Goal: Task Accomplishment & Management: Manage account settings

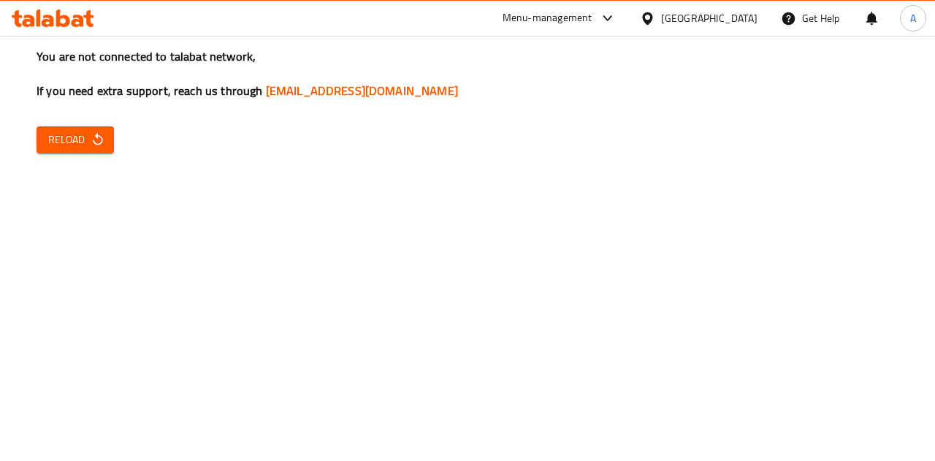
click at [85, 145] on span "Reload" at bounding box center [75, 140] width 54 height 18
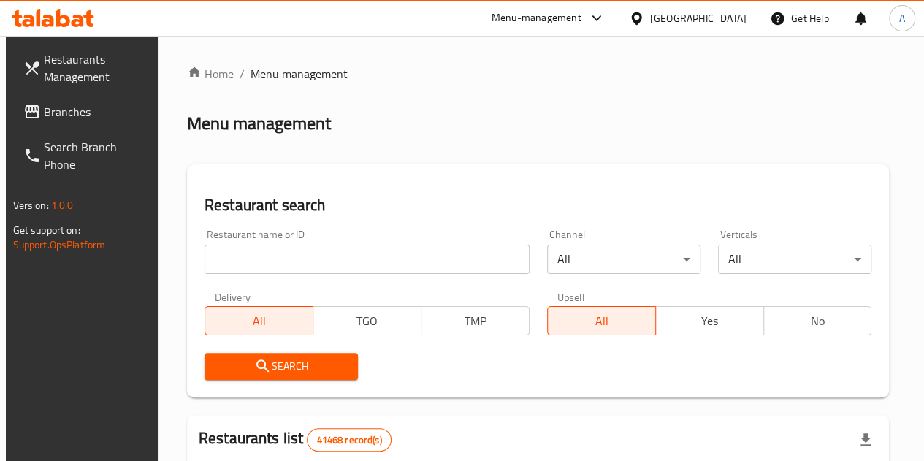
click at [770, 324] on span "No" at bounding box center [818, 320] width 96 height 21
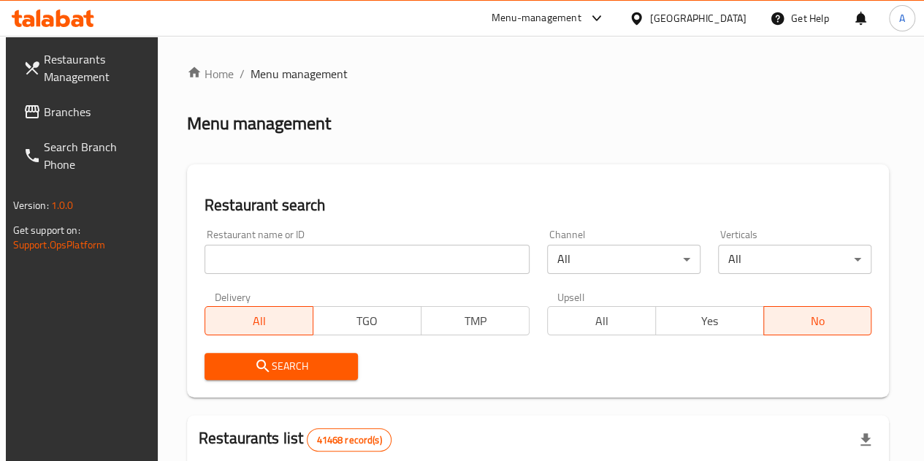
click at [554, 320] on span "All" at bounding box center [602, 320] width 96 height 21
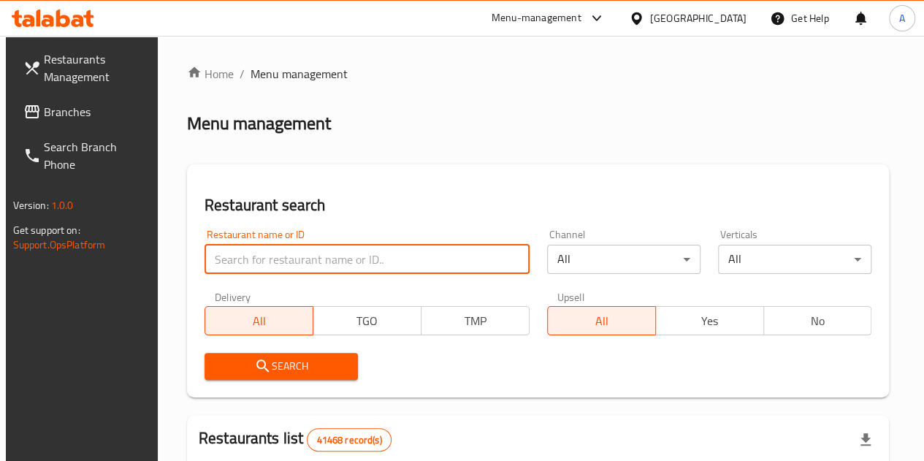
click at [283, 252] on input "search" at bounding box center [367, 259] width 325 height 29
paste input "لحمه الخضار"
type input "لحمه الخضار"
click at [341, 260] on input "لحمه الخضار" at bounding box center [367, 259] width 325 height 29
paste input "666582"
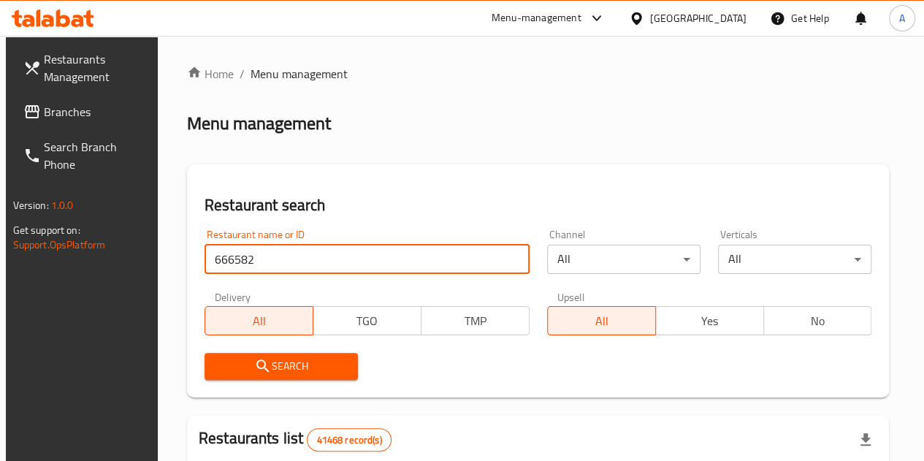
type input "666582"
click button "Search" at bounding box center [281, 366] width 153 height 27
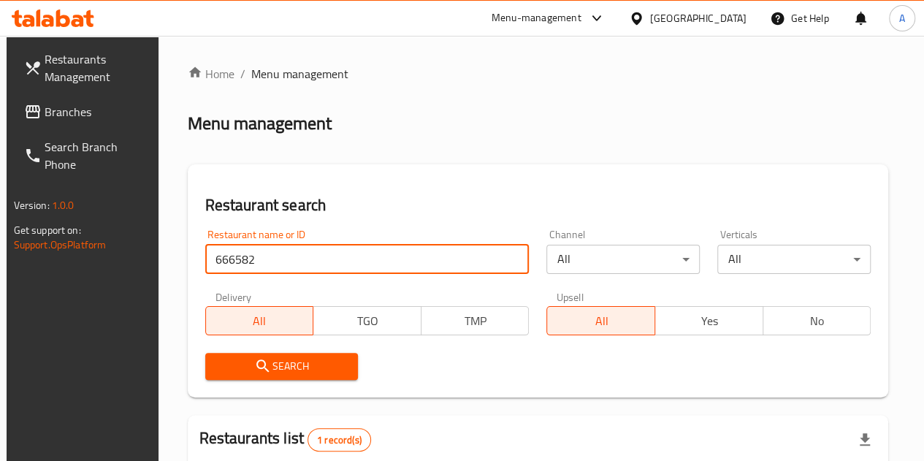
scroll to position [191, 0]
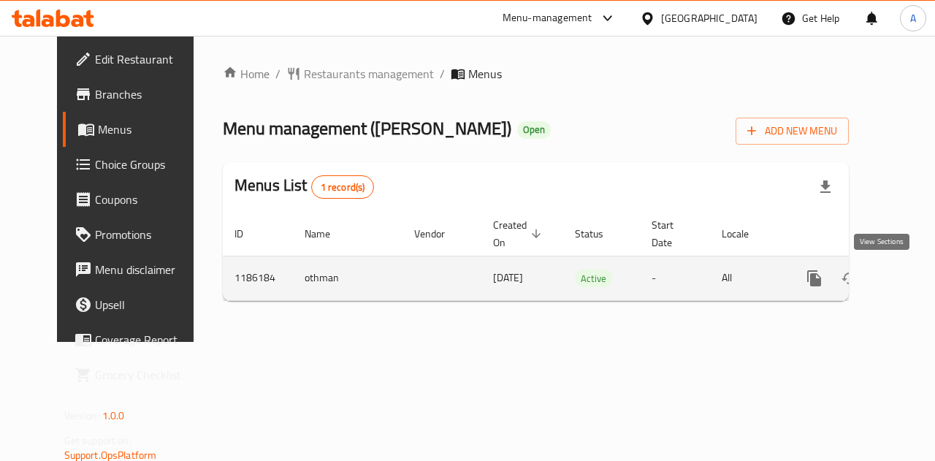
click at [911, 284] on icon "enhanced table" at bounding box center [920, 279] width 18 height 18
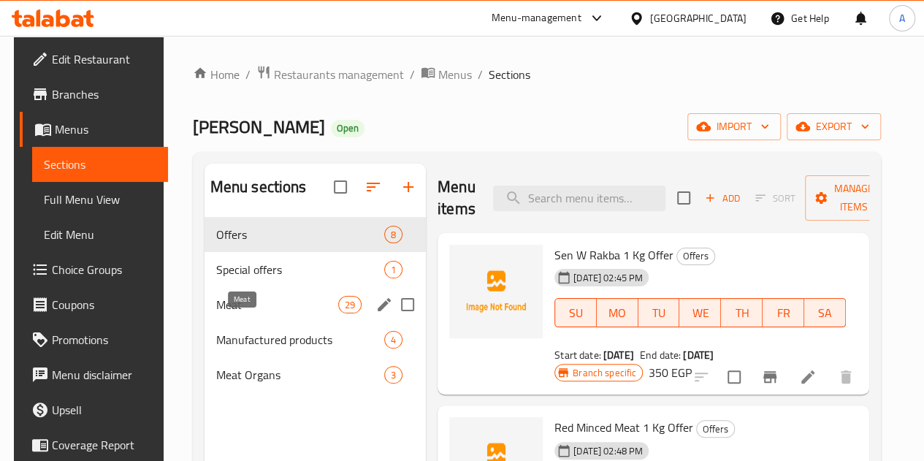
drag, startPoint x: 245, startPoint y: 329, endPoint x: 259, endPoint y: 329, distance: 13.9
click at [244, 313] on span "Meat" at bounding box center [277, 305] width 122 height 18
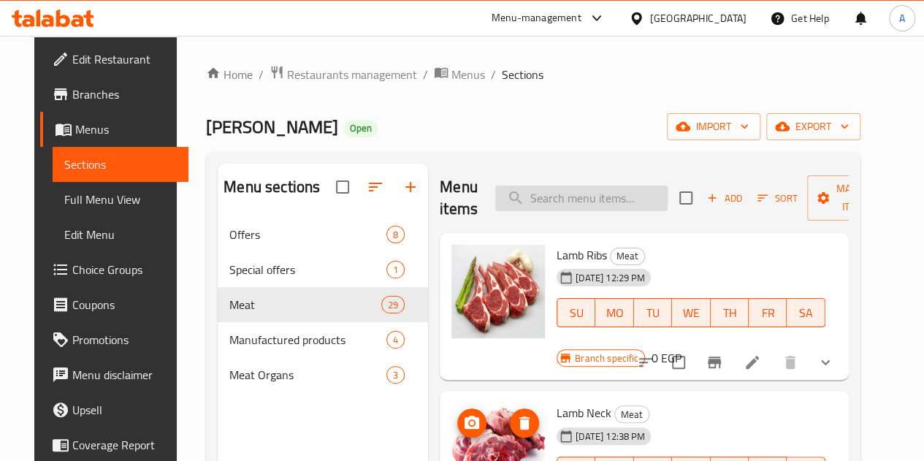
click at [593, 189] on input "search" at bounding box center [581, 199] width 172 height 26
paste input "لحمه الخضار"
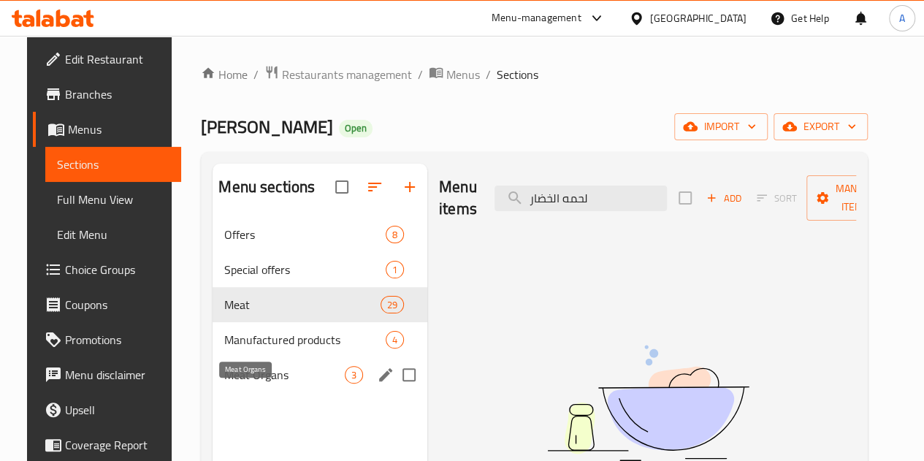
type input "لحمه الخضار"
click at [248, 384] on span "Meat Organs" at bounding box center [284, 375] width 121 height 18
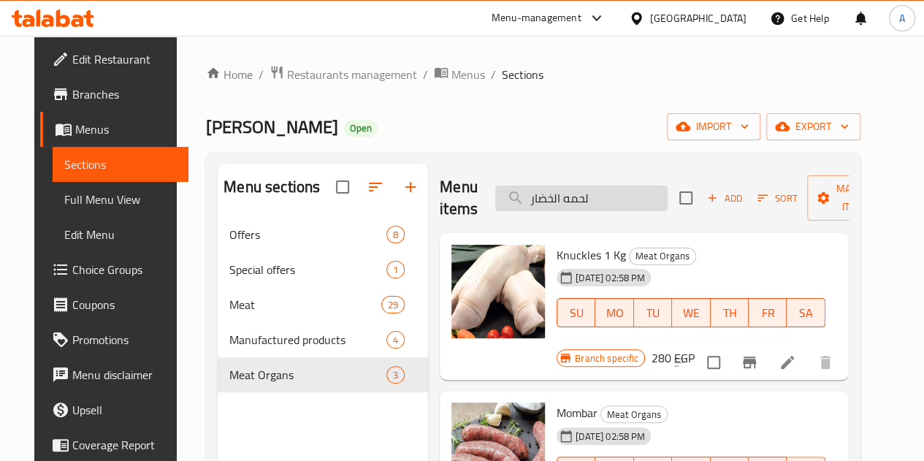
click at [565, 198] on input "لحمه الخضار" at bounding box center [581, 199] width 172 height 26
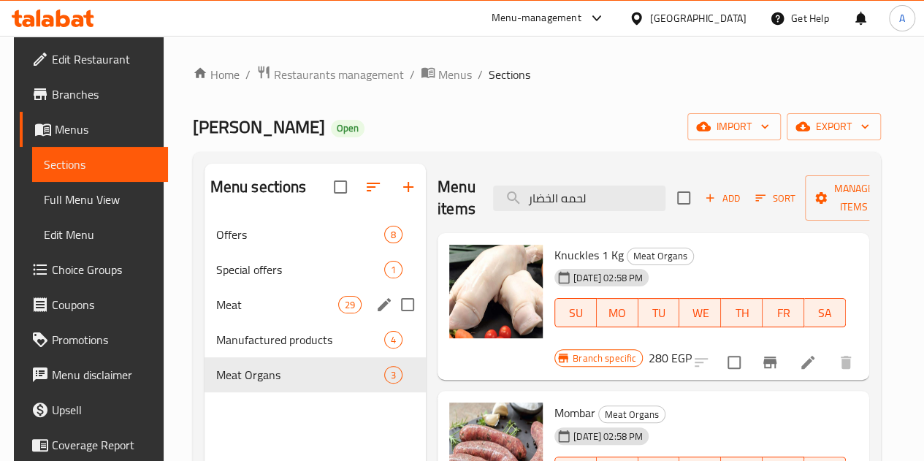
click at [254, 322] on div "Meat 29" at bounding box center [315, 304] width 221 height 35
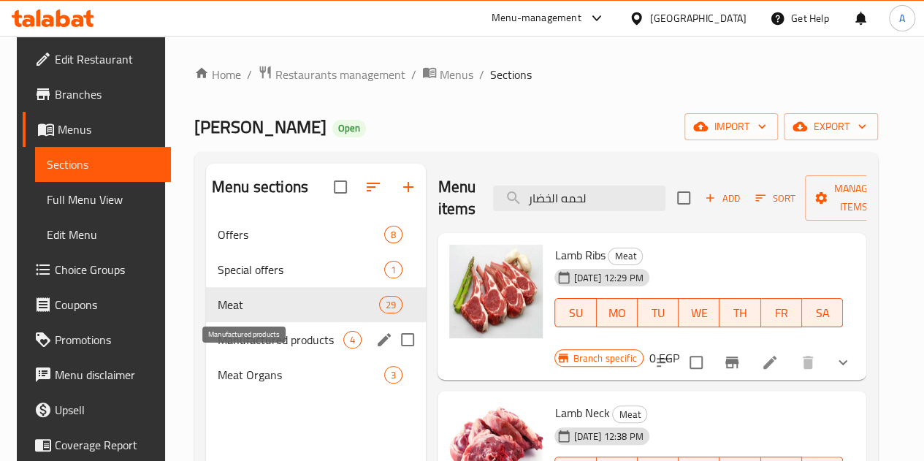
click at [251, 348] on span "Manufactured products" at bounding box center [281, 340] width 126 height 18
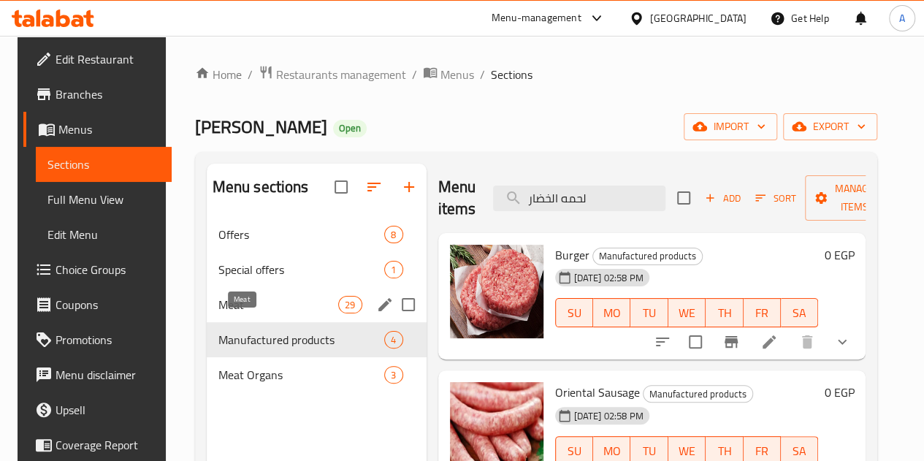
click at [257, 313] on span "Meat" at bounding box center [278, 305] width 121 height 18
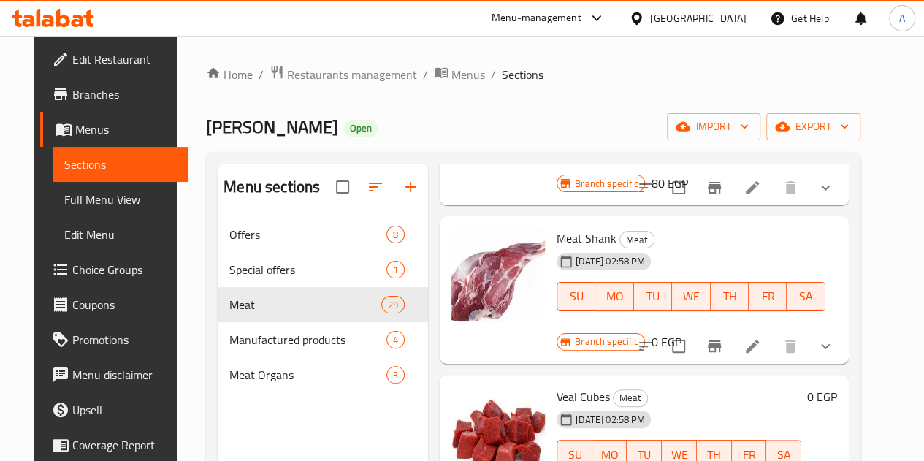
scroll to position [1169, 0]
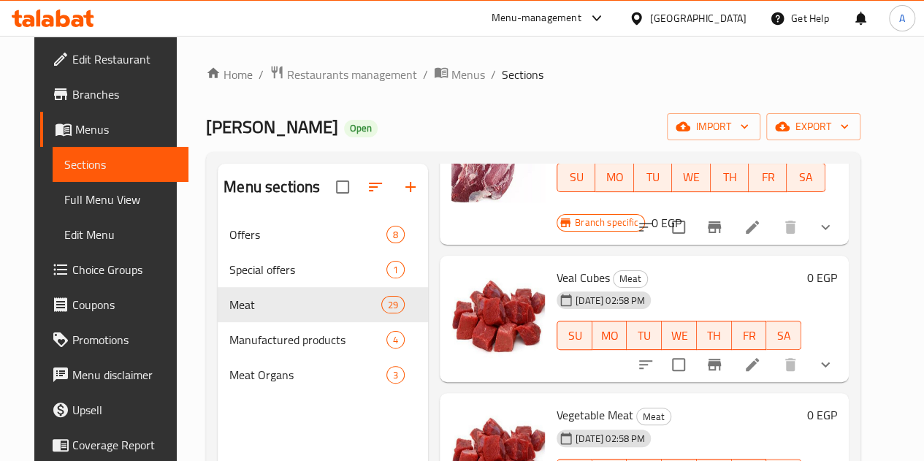
scroll to position [1315, 0]
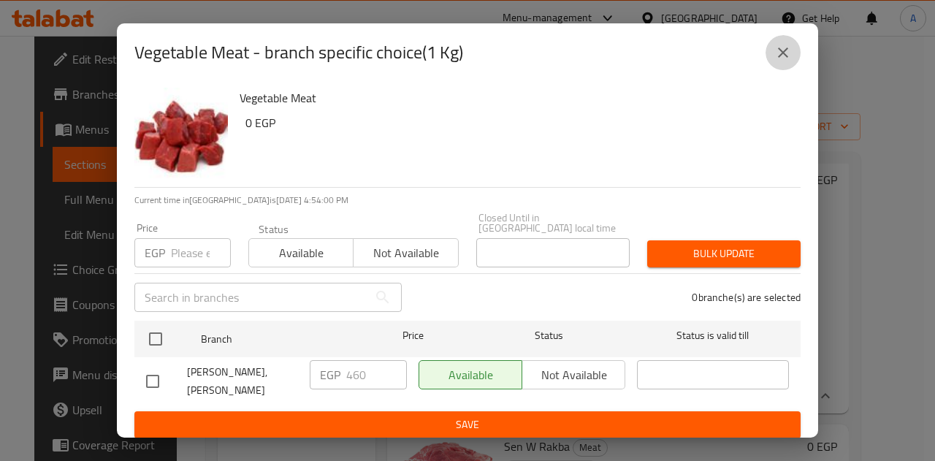
click at [782, 60] on icon "close" at bounding box center [783, 53] width 18 height 18
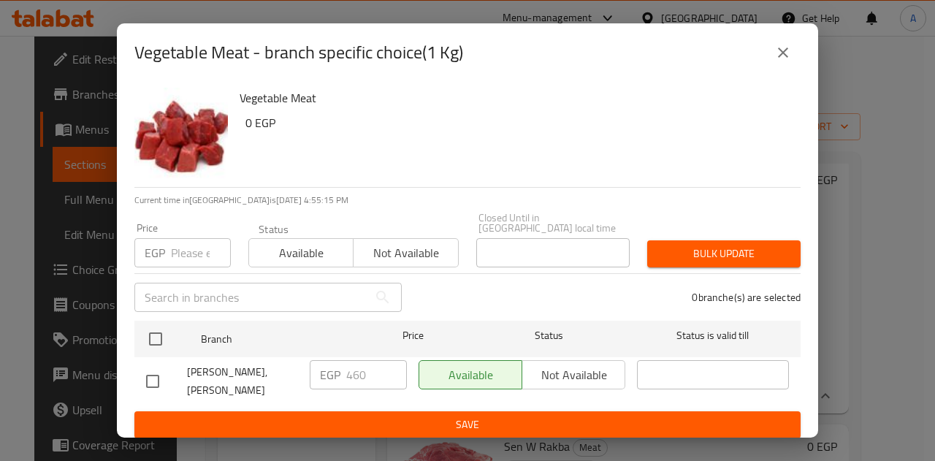
click at [775, 61] on icon "close" at bounding box center [783, 53] width 18 height 18
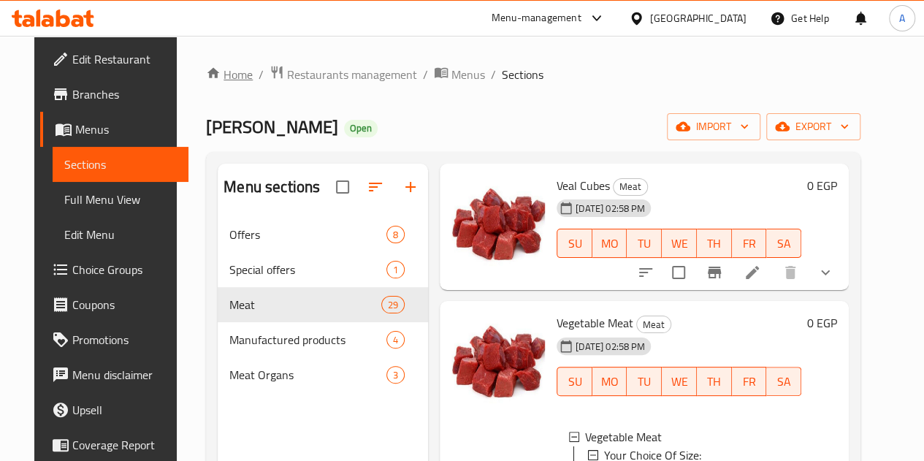
click at [221, 66] on link "Home" at bounding box center [229, 75] width 47 height 18
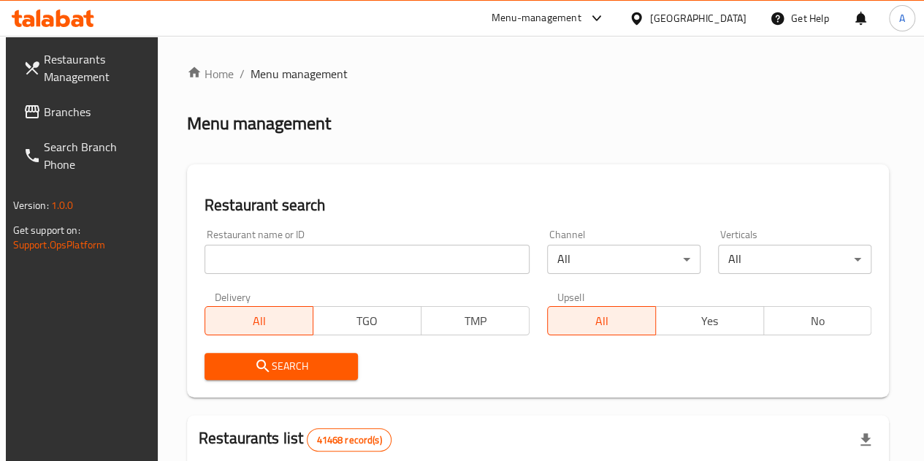
click at [272, 262] on input "search" at bounding box center [367, 259] width 325 height 29
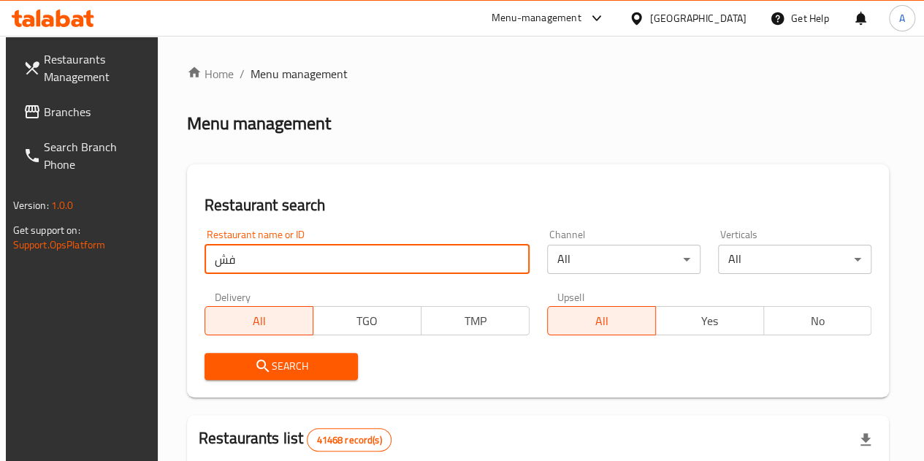
type input "ف"
type input "tag"
click button "Search" at bounding box center [281, 366] width 153 height 27
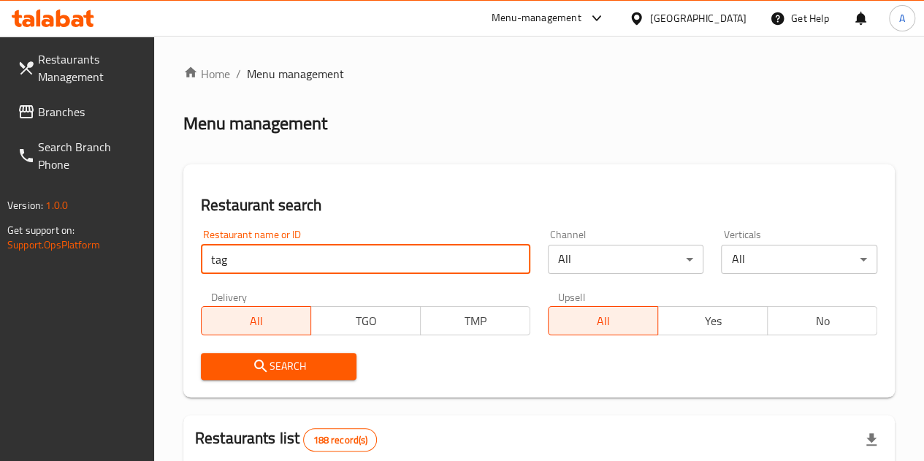
click at [335, 255] on input "tag" at bounding box center [365, 259] width 329 height 29
click at [340, 256] on input "tag" at bounding box center [365, 259] width 329 height 29
paste input "693206"
type input "693206"
click button "Search" at bounding box center [279, 366] width 156 height 27
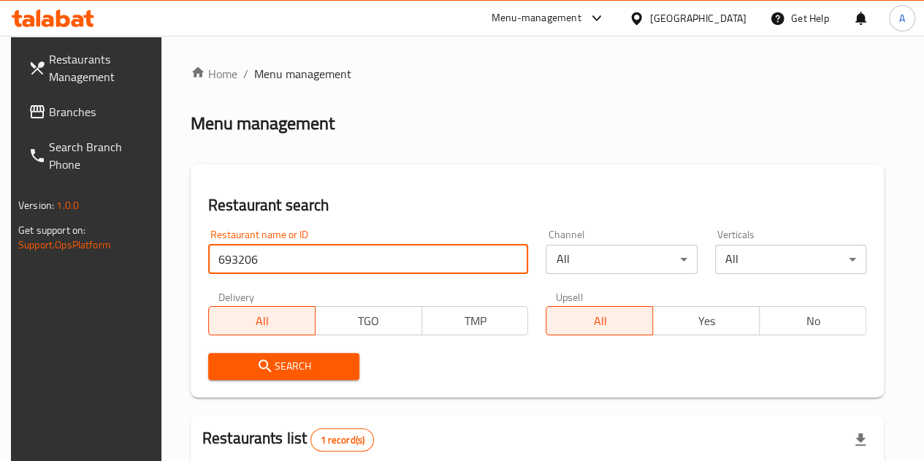
scroll to position [189, 0]
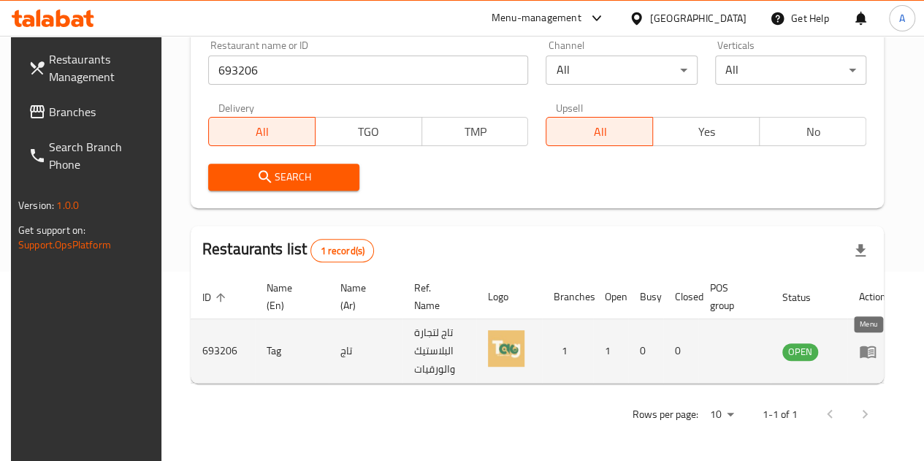
click at [864, 357] on icon "enhanced table" at bounding box center [868, 352] width 16 height 12
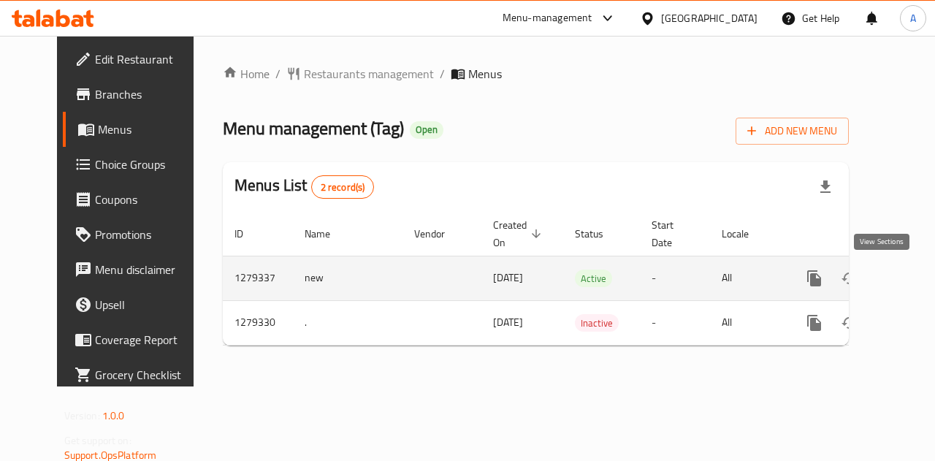
click at [911, 286] on icon "enhanced table" at bounding box center [920, 279] width 18 height 18
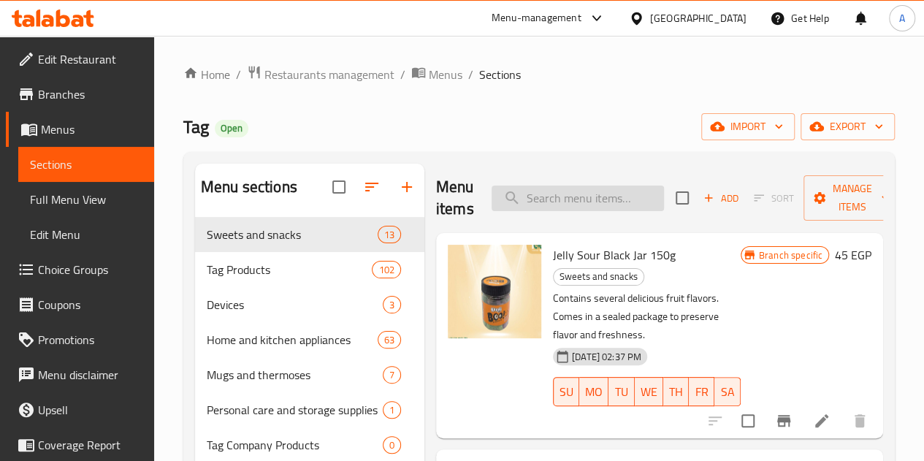
click at [503, 210] on input "search" at bounding box center [578, 199] width 172 height 26
type input ","
click at [552, 205] on input "ويفر رولز" at bounding box center [578, 199] width 172 height 26
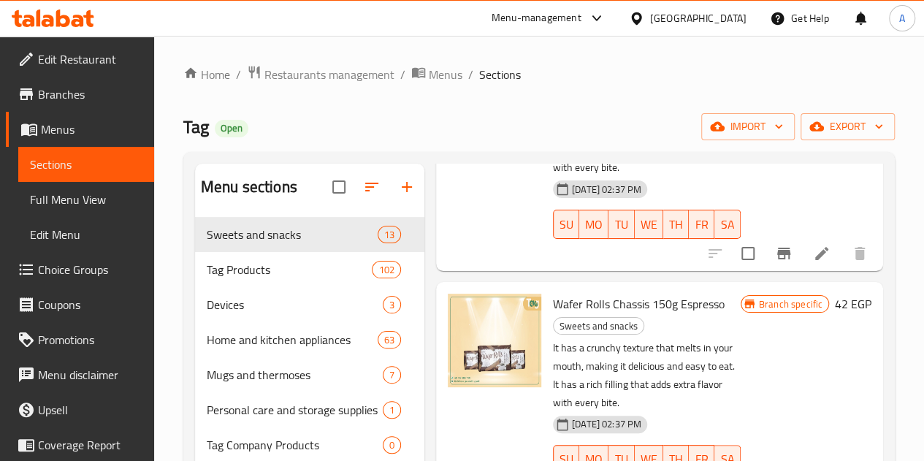
scroll to position [219, 0]
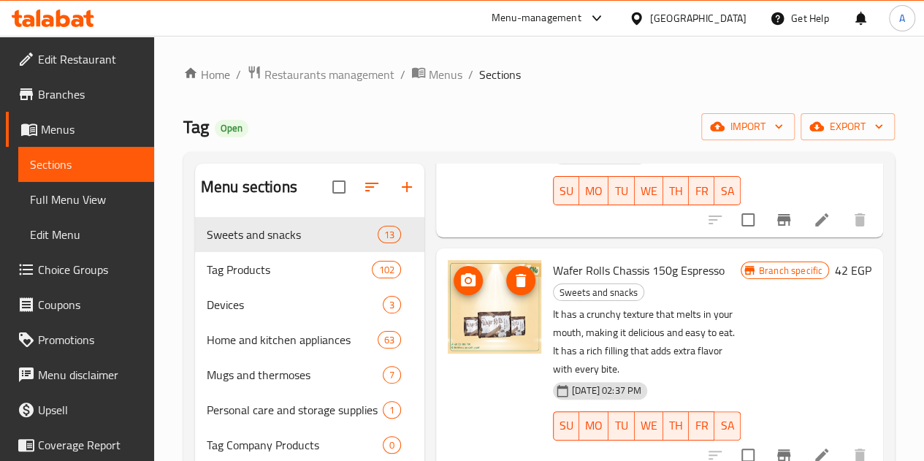
type input "ويفر رول"
click at [448, 292] on img at bounding box center [495, 307] width 94 height 94
click at [448, 282] on img at bounding box center [495, 307] width 94 height 94
click at [801, 442] on li at bounding box center [821, 455] width 41 height 26
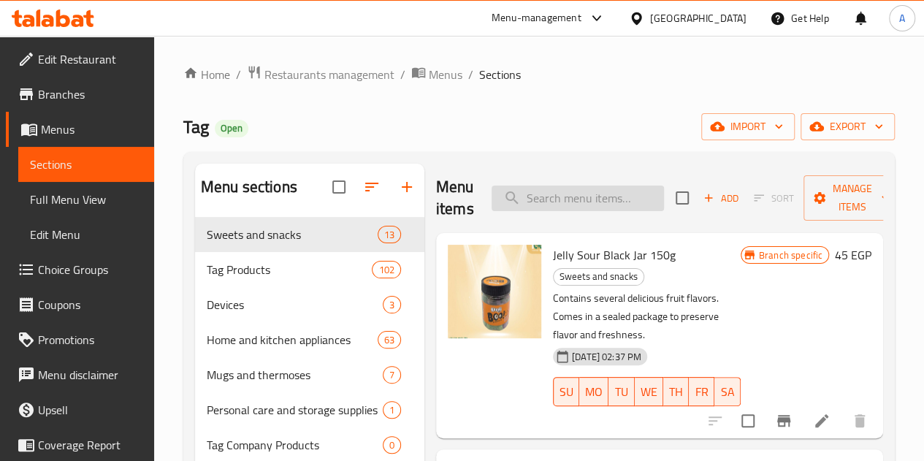
click at [508, 199] on input "search" at bounding box center [578, 199] width 172 height 26
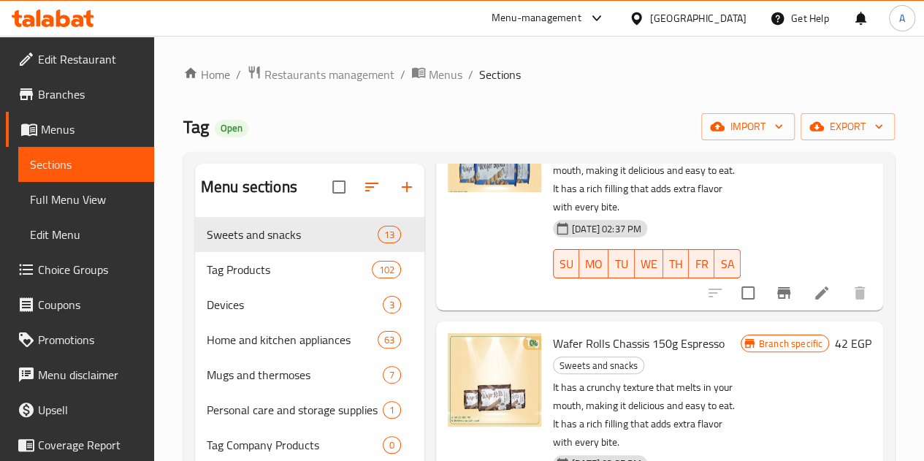
scroll to position [219, 0]
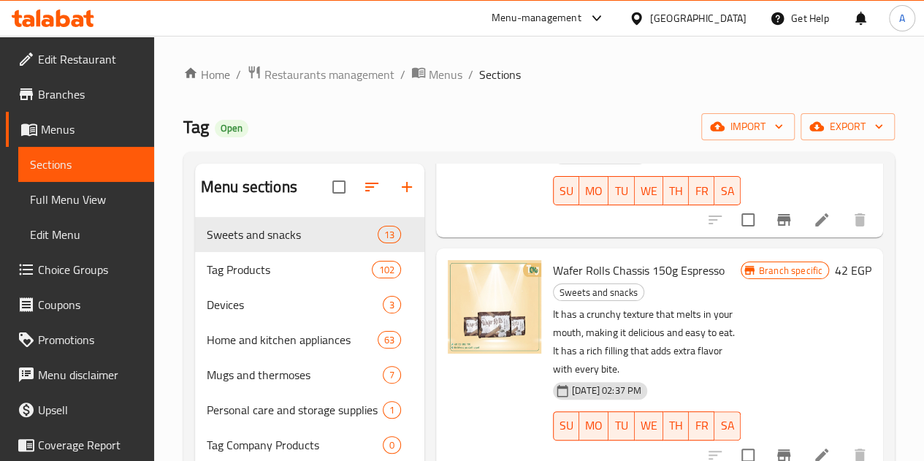
type input "ويفر"
click at [613, 259] on span "Wafer Rolls Chassis 150g Espresso" at bounding box center [639, 270] width 172 height 22
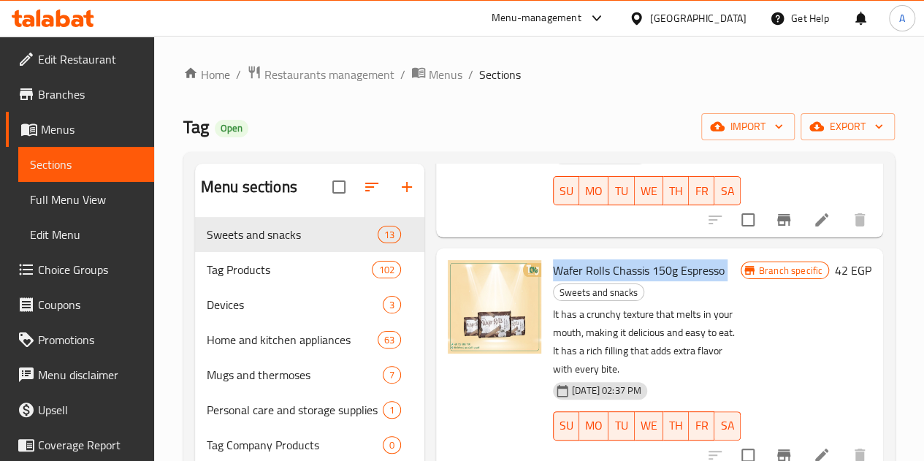
copy h6 "Wafer Rolls Chassis 150g Espresso"
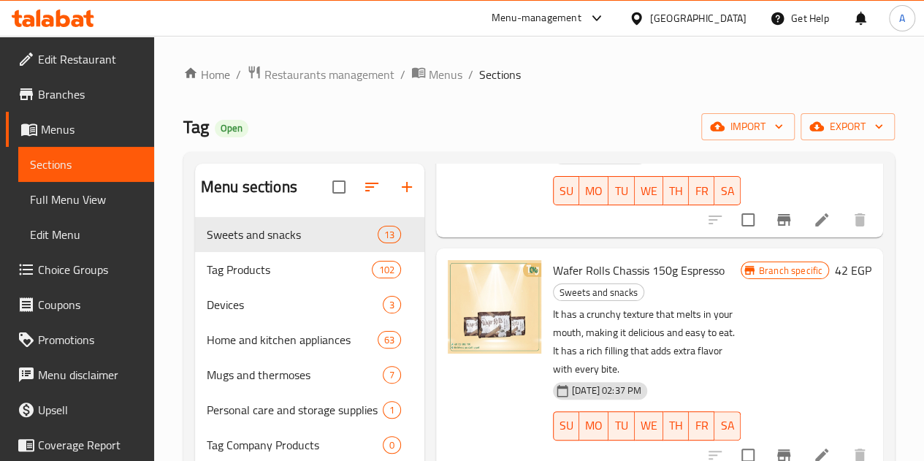
click at [457, 382] on div at bounding box center [494, 360] width 105 height 212
click at [818, 446] on icon at bounding box center [822, 455] width 18 height 18
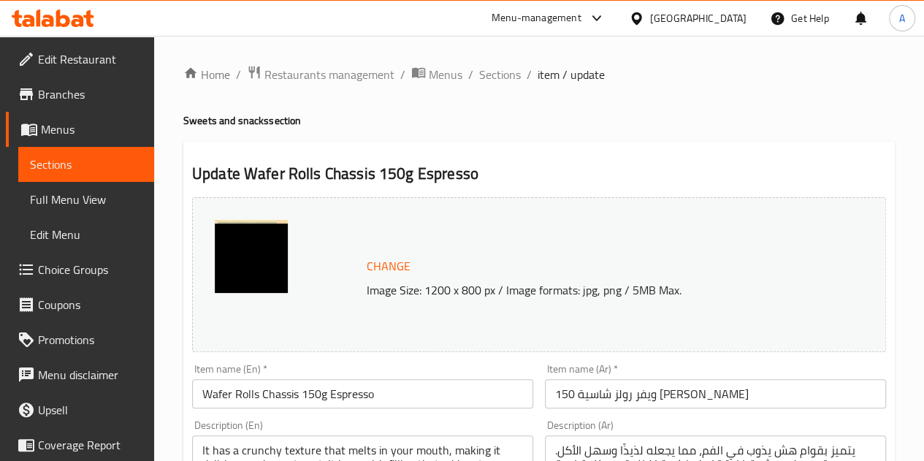
click at [237, 254] on img at bounding box center [251, 256] width 73 height 73
click at [237, 246] on img at bounding box center [251, 256] width 73 height 73
click at [230, 80] on link "Home" at bounding box center [206, 75] width 47 height 18
